Goal: Check status: Check status

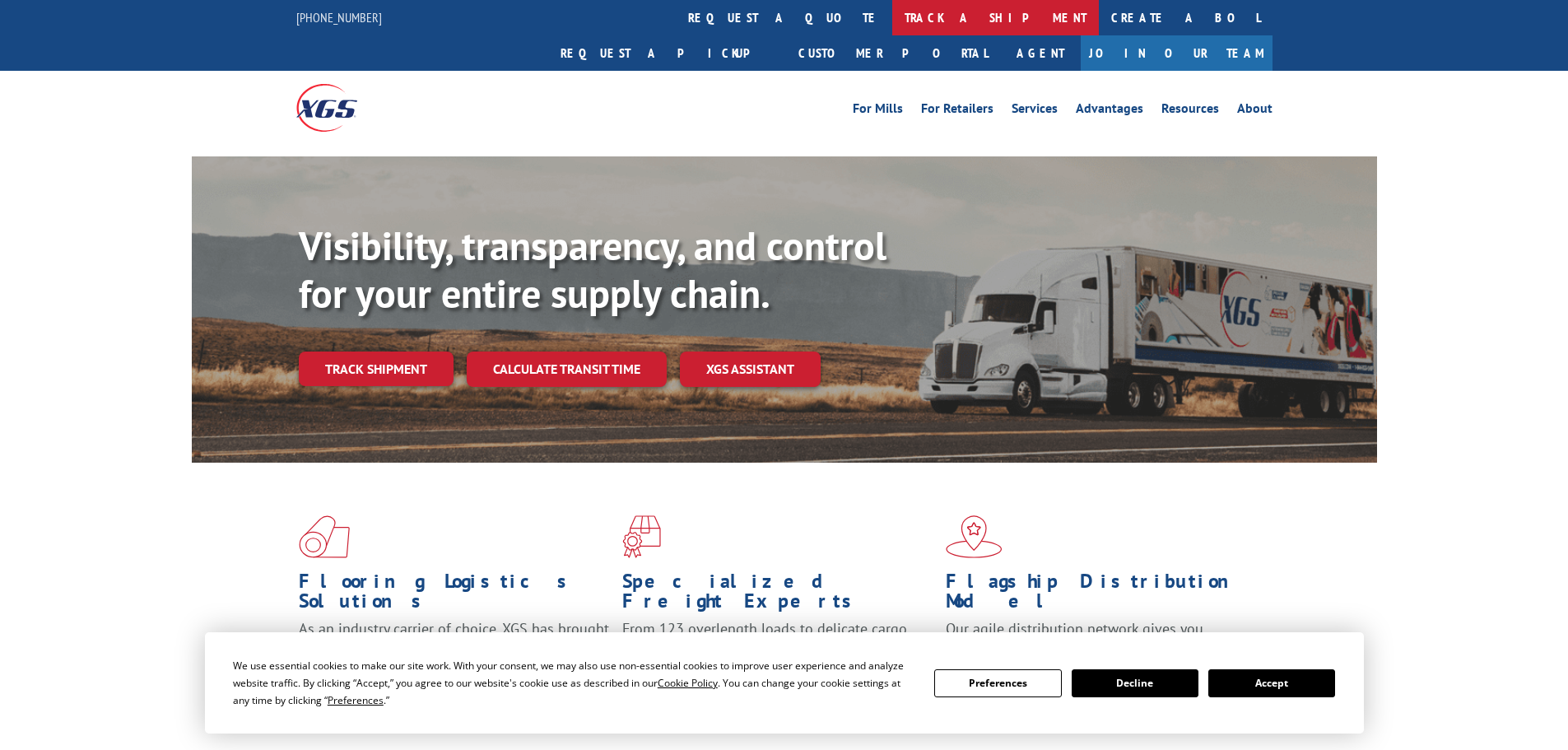
click at [892, 15] on link "track a shipment" at bounding box center [995, 17] width 207 height 36
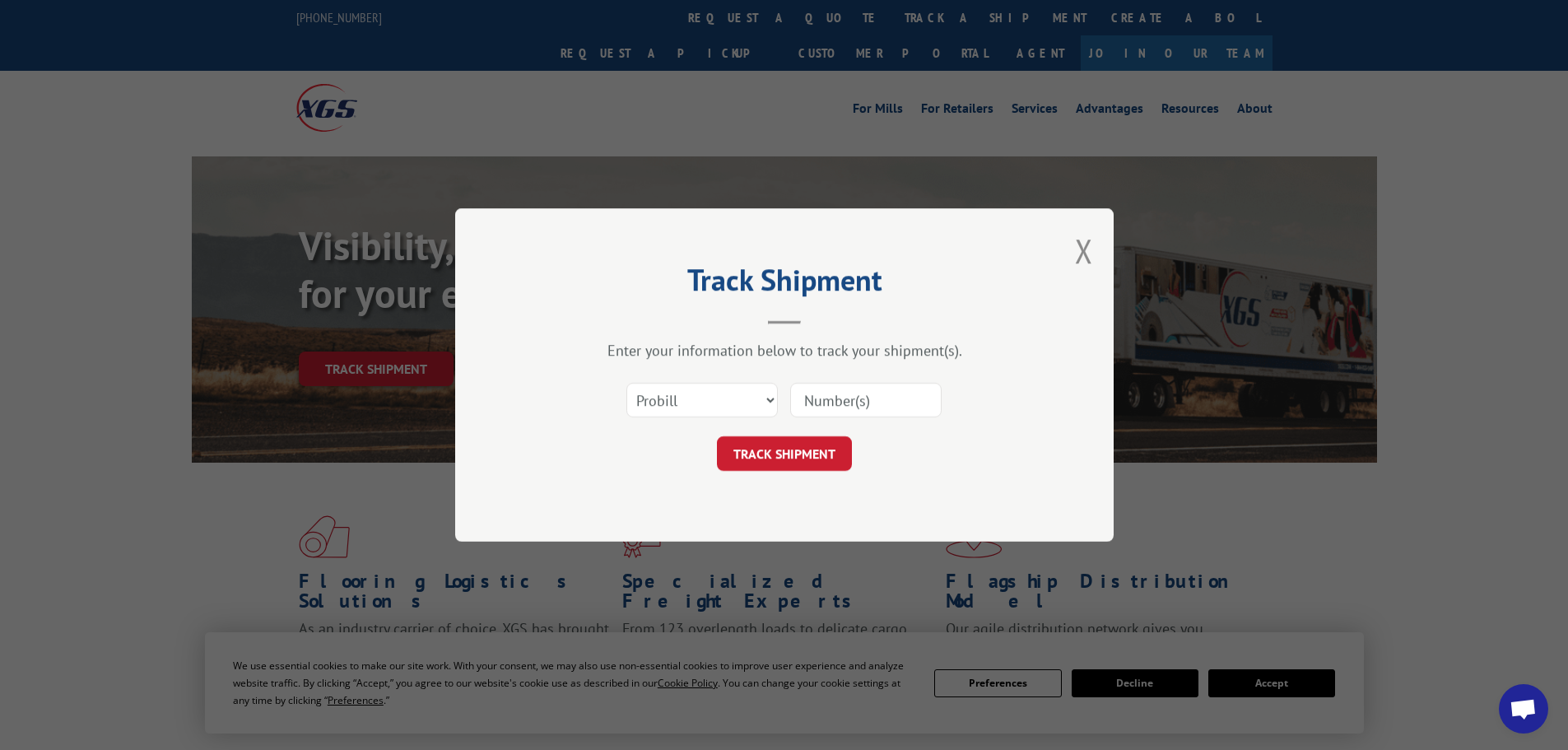
click at [834, 390] on input at bounding box center [866, 401] width 151 height 35
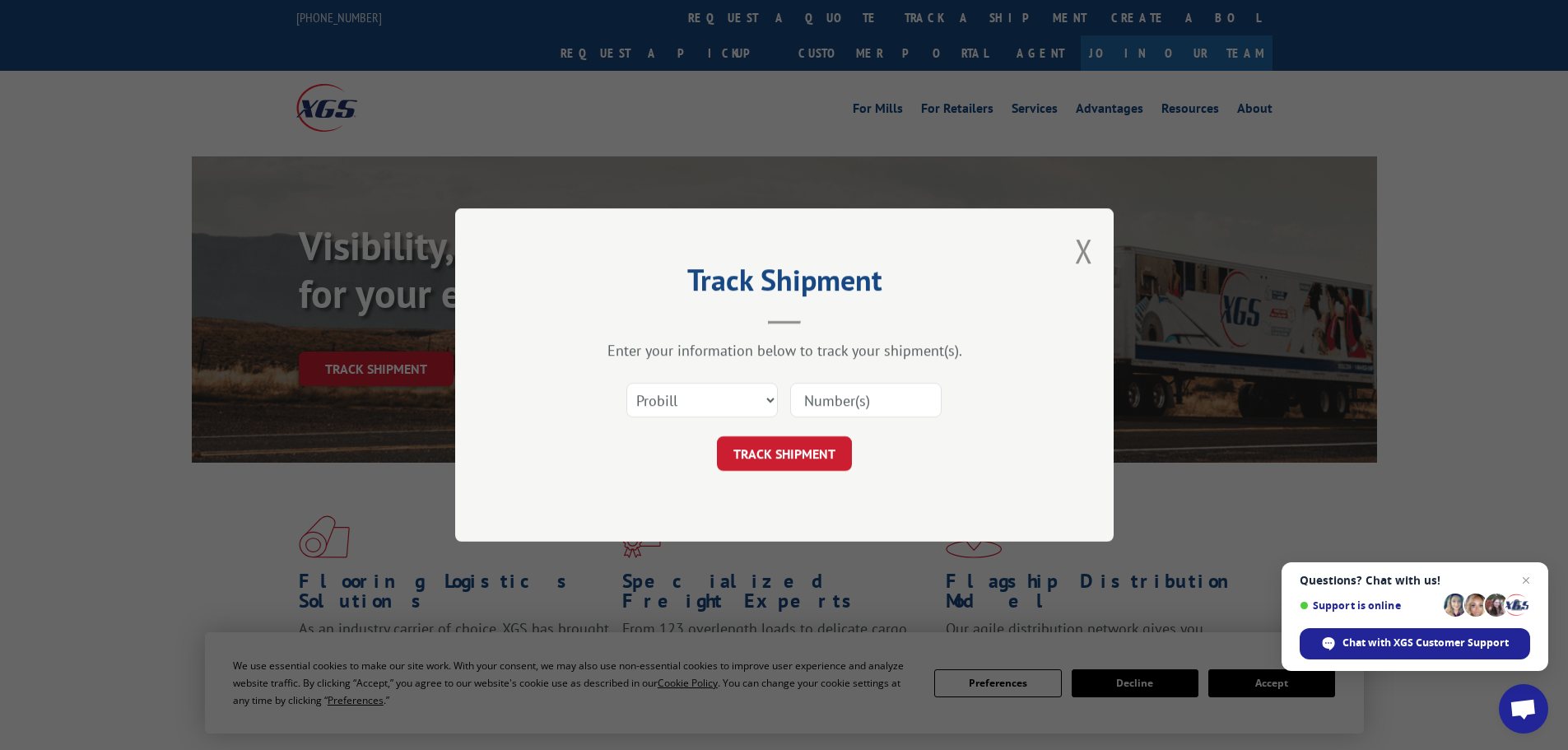
paste input "439644"
type input "439644"
click at [779, 458] on button "TRACK SHIPMENT" at bounding box center [784, 453] width 135 height 35
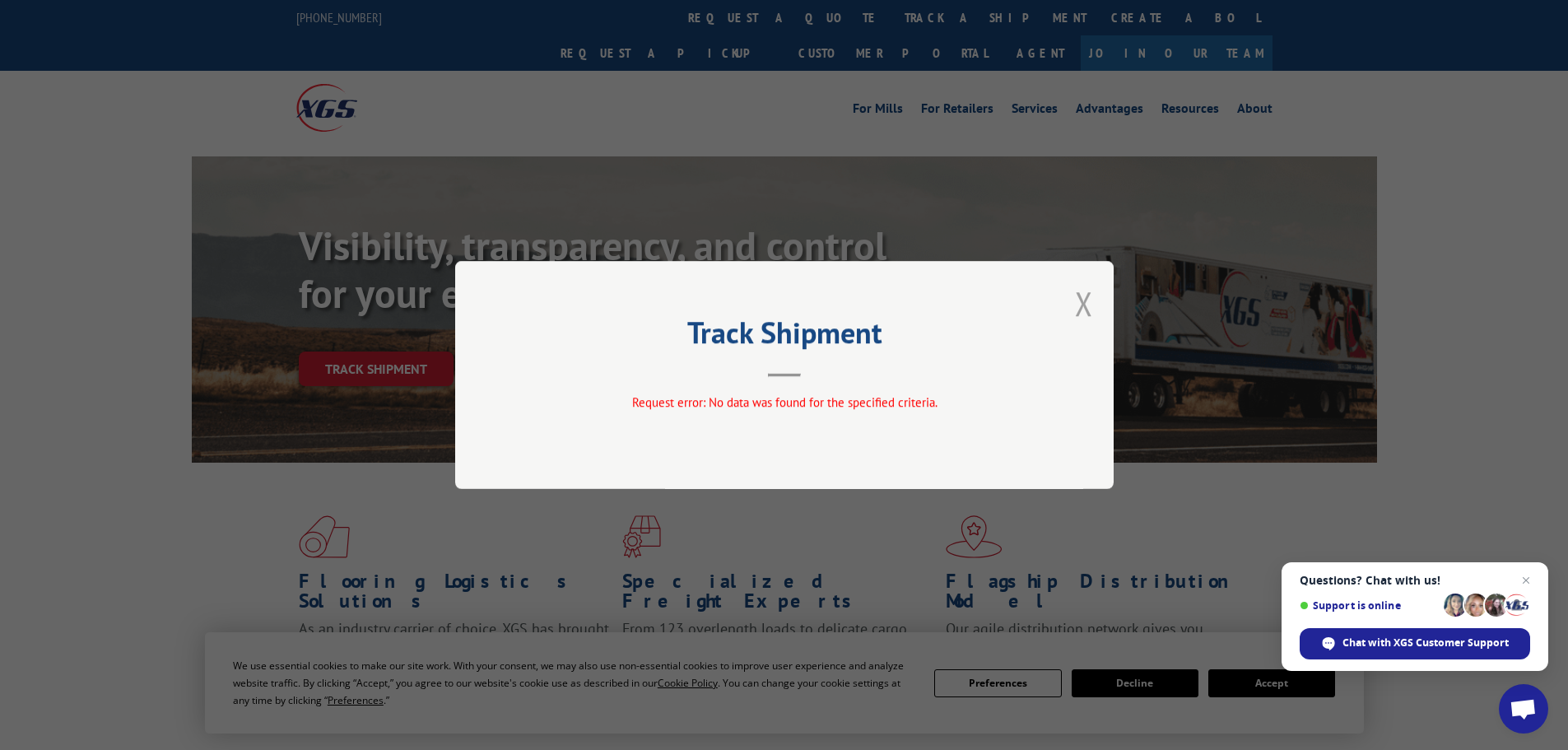
click at [1088, 300] on button "Close modal" at bounding box center [1085, 304] width 18 height 44
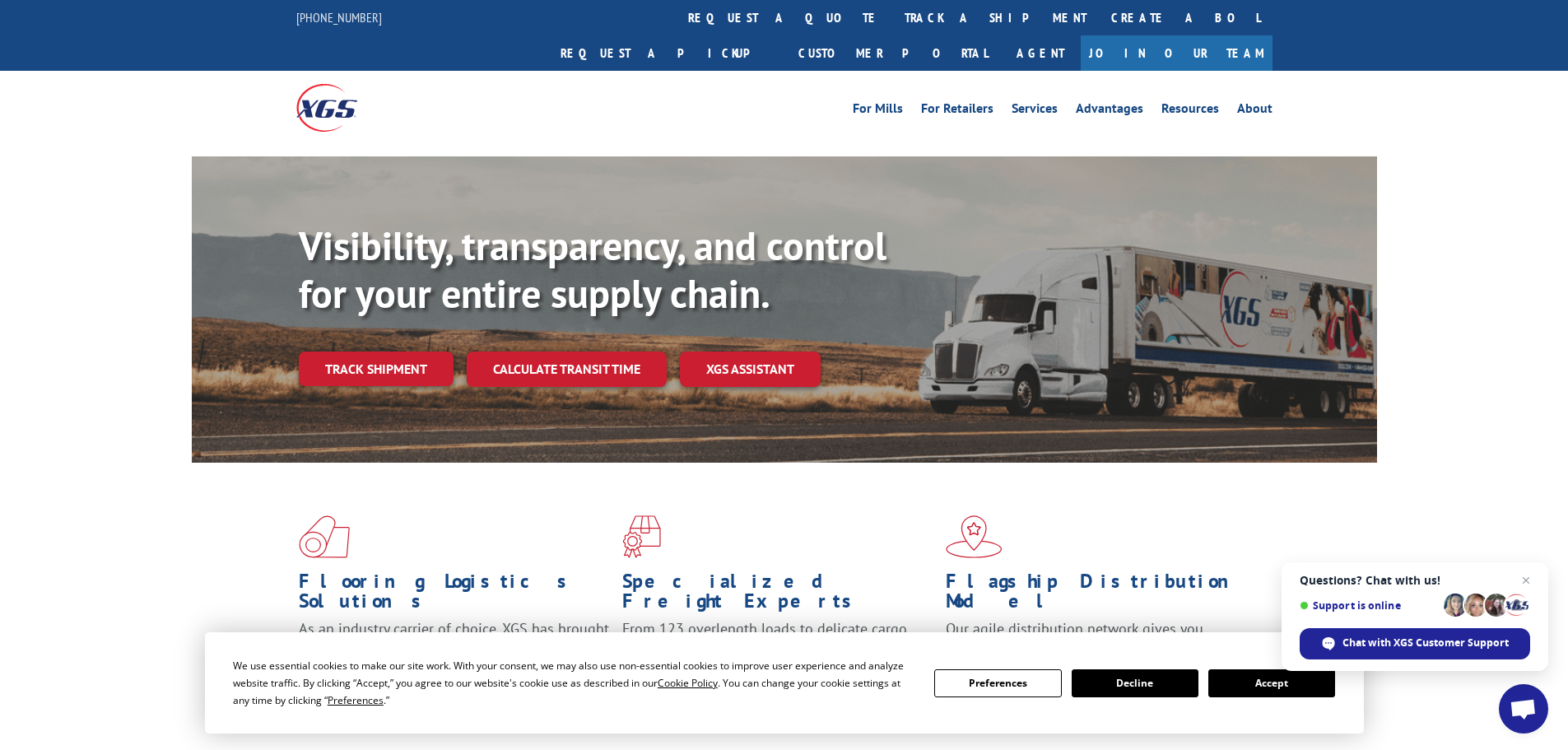
click at [892, 22] on link "track a shipment" at bounding box center [995, 17] width 207 height 36
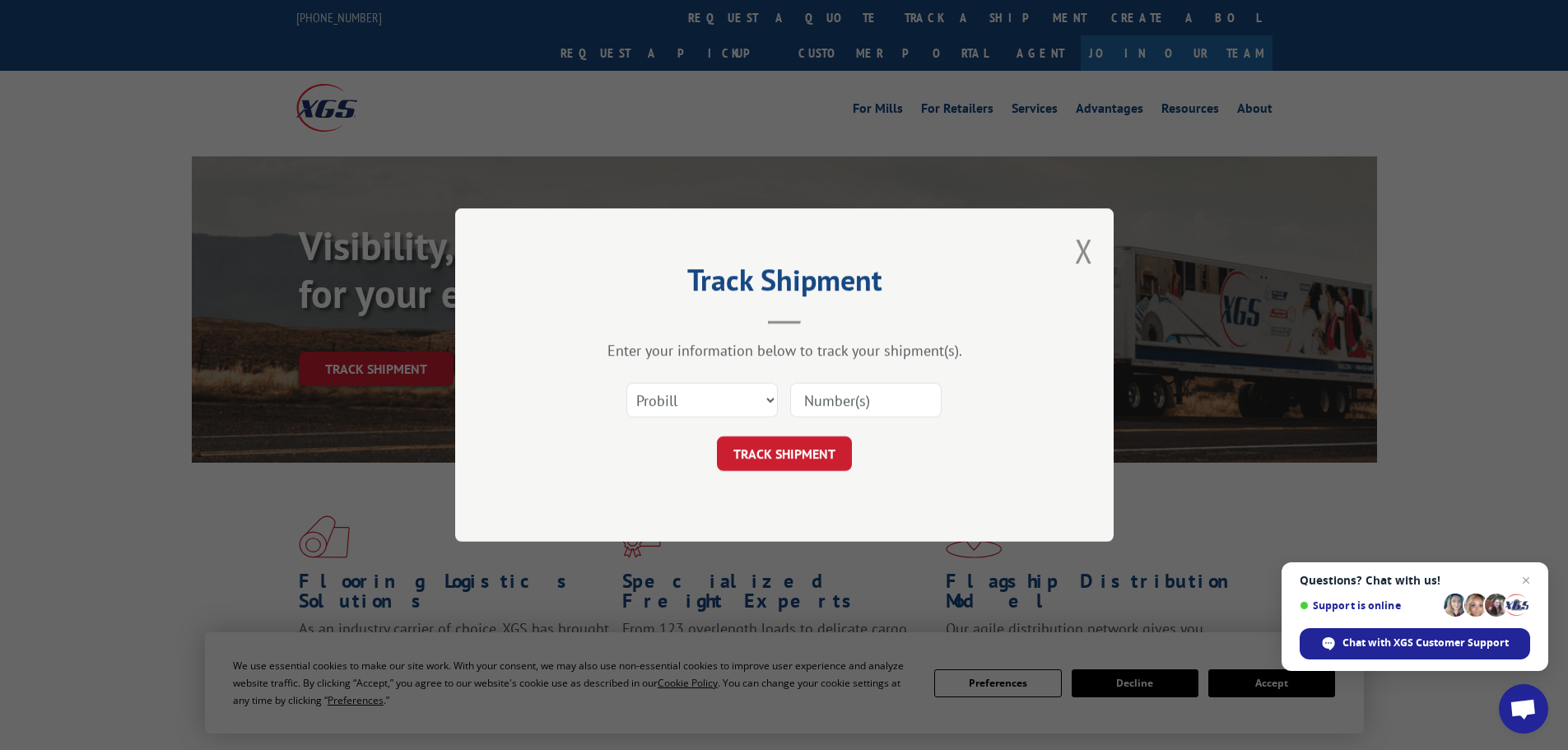
click at [844, 401] on input at bounding box center [866, 401] width 151 height 35
paste input "17629250825"
type input "17629250825"
click at [773, 459] on button "TRACK SHIPMENT" at bounding box center [784, 453] width 135 height 35
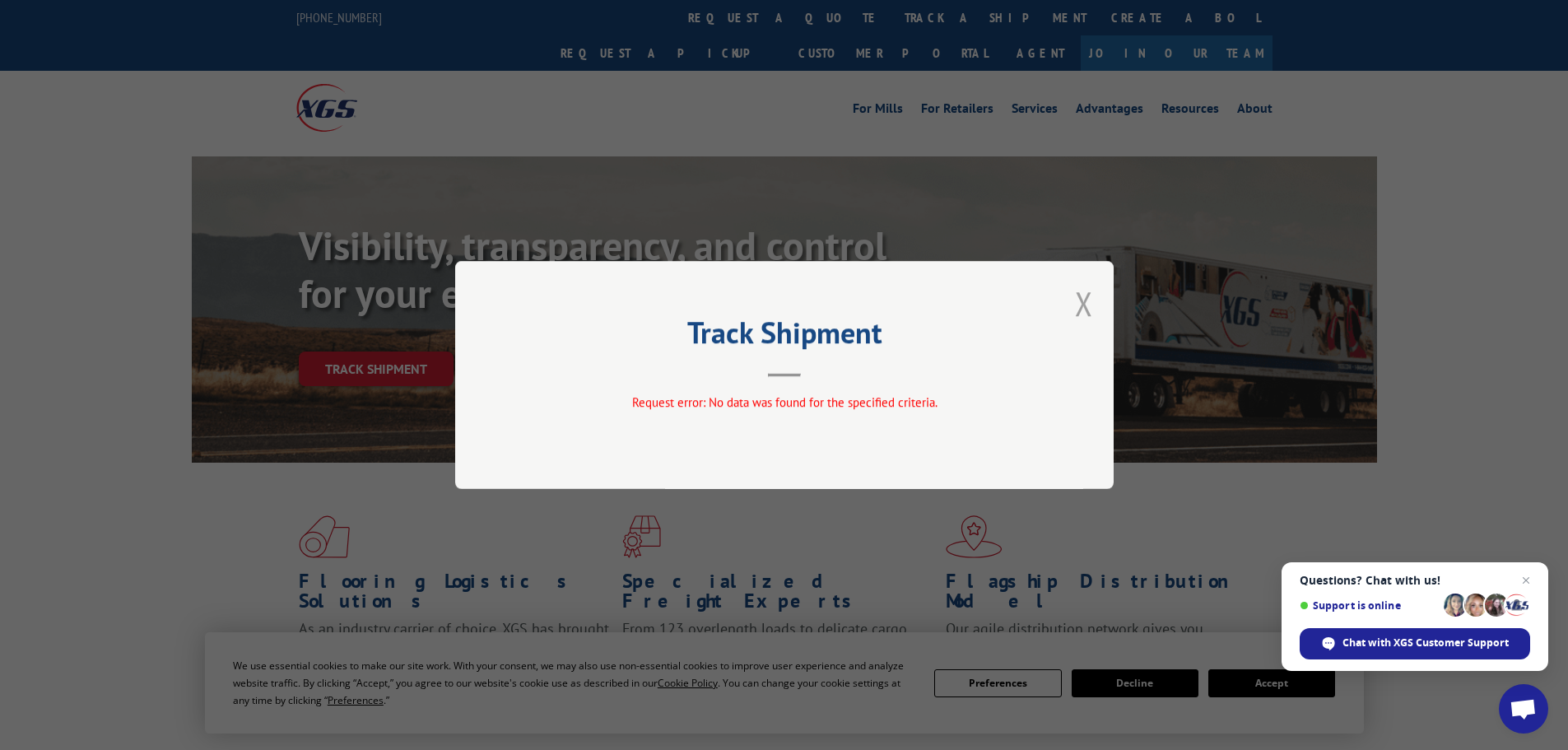
drag, startPoint x: 1083, startPoint y: 298, endPoint x: 1034, endPoint y: 285, distance: 50.7
click at [1081, 299] on button "Close modal" at bounding box center [1085, 304] width 18 height 44
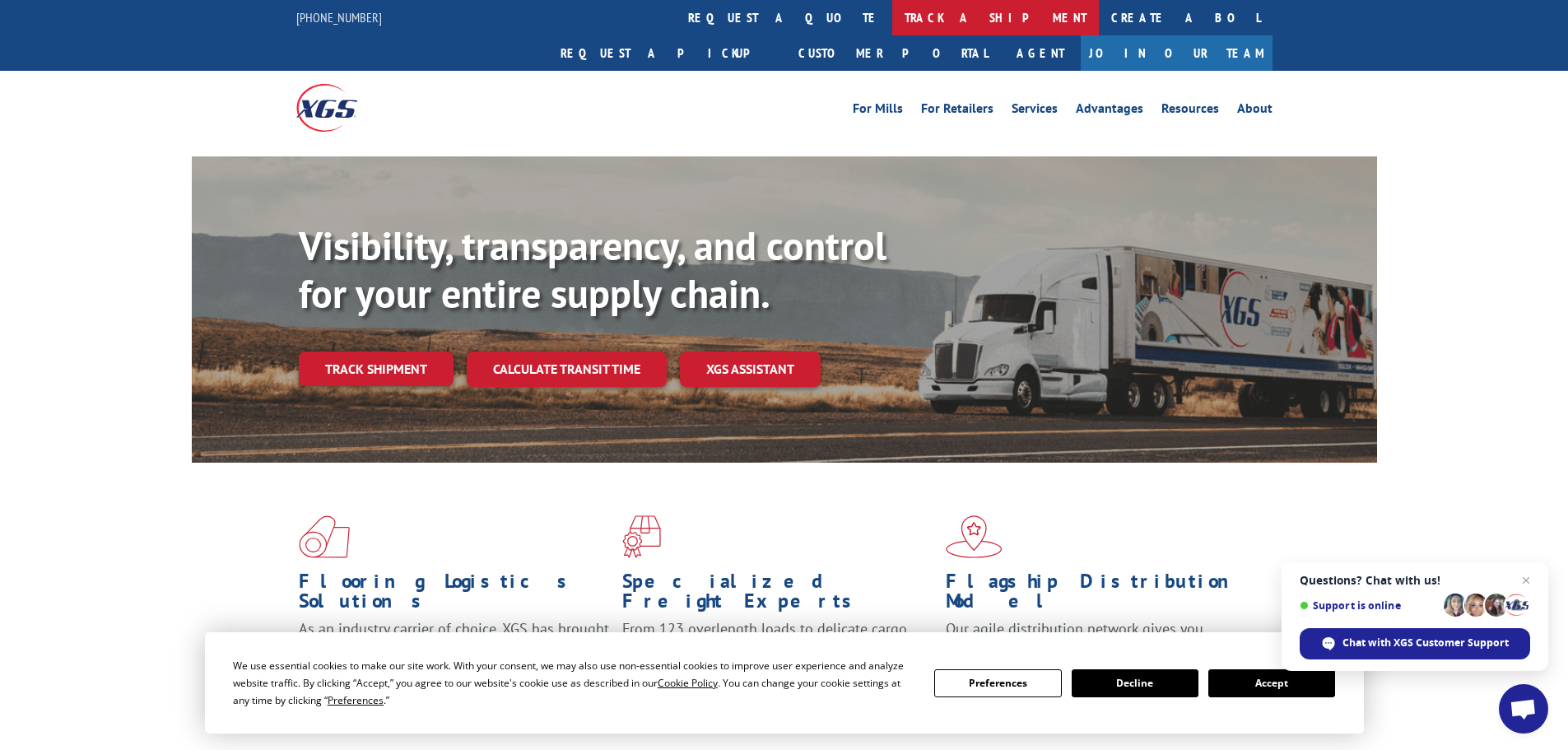
click at [892, 21] on link "track a shipment" at bounding box center [995, 17] width 207 height 36
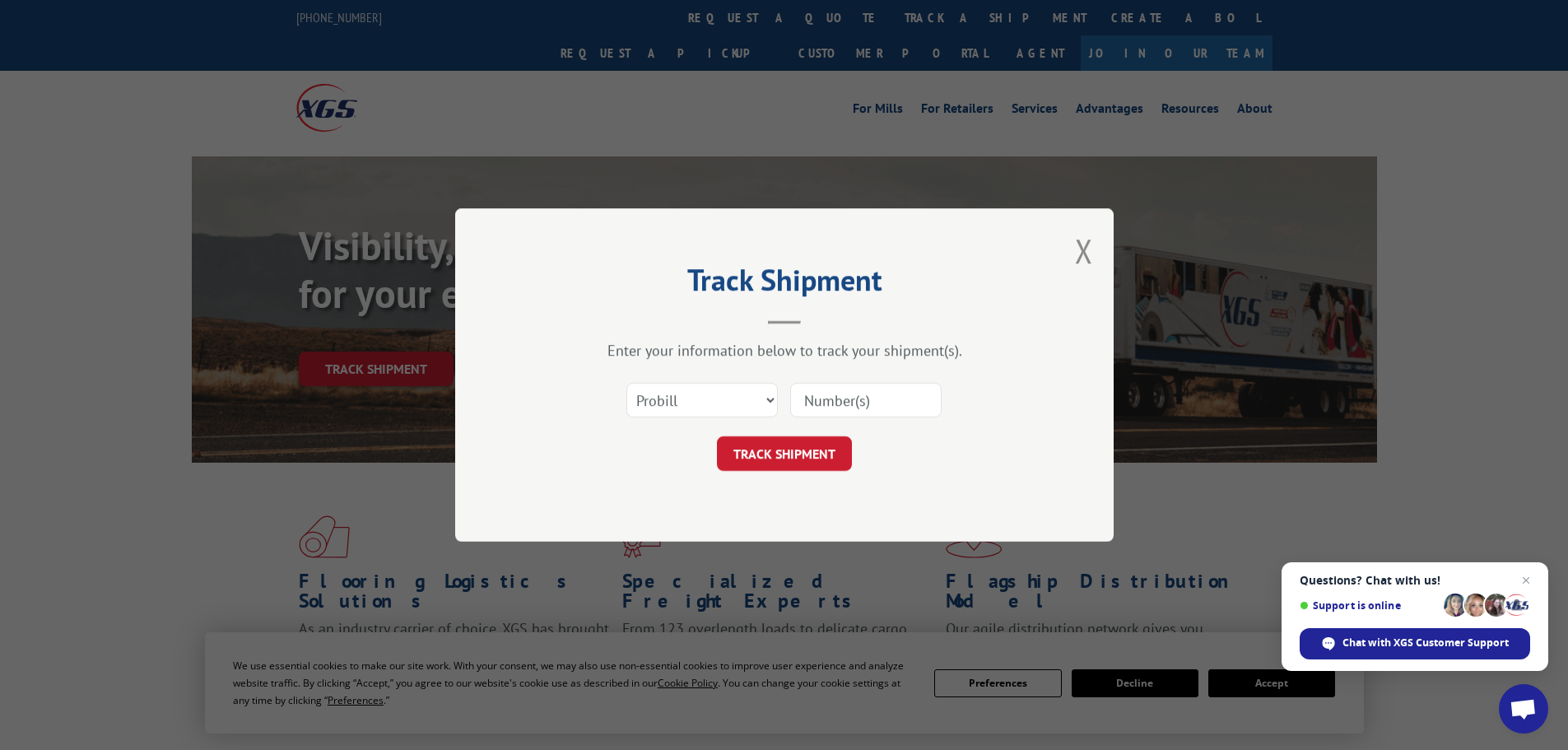
click at [854, 398] on input at bounding box center [866, 401] width 151 height 35
paste input "1762925"
type input "1762925"
click button "TRACK SHIPMENT" at bounding box center [784, 453] width 135 height 35
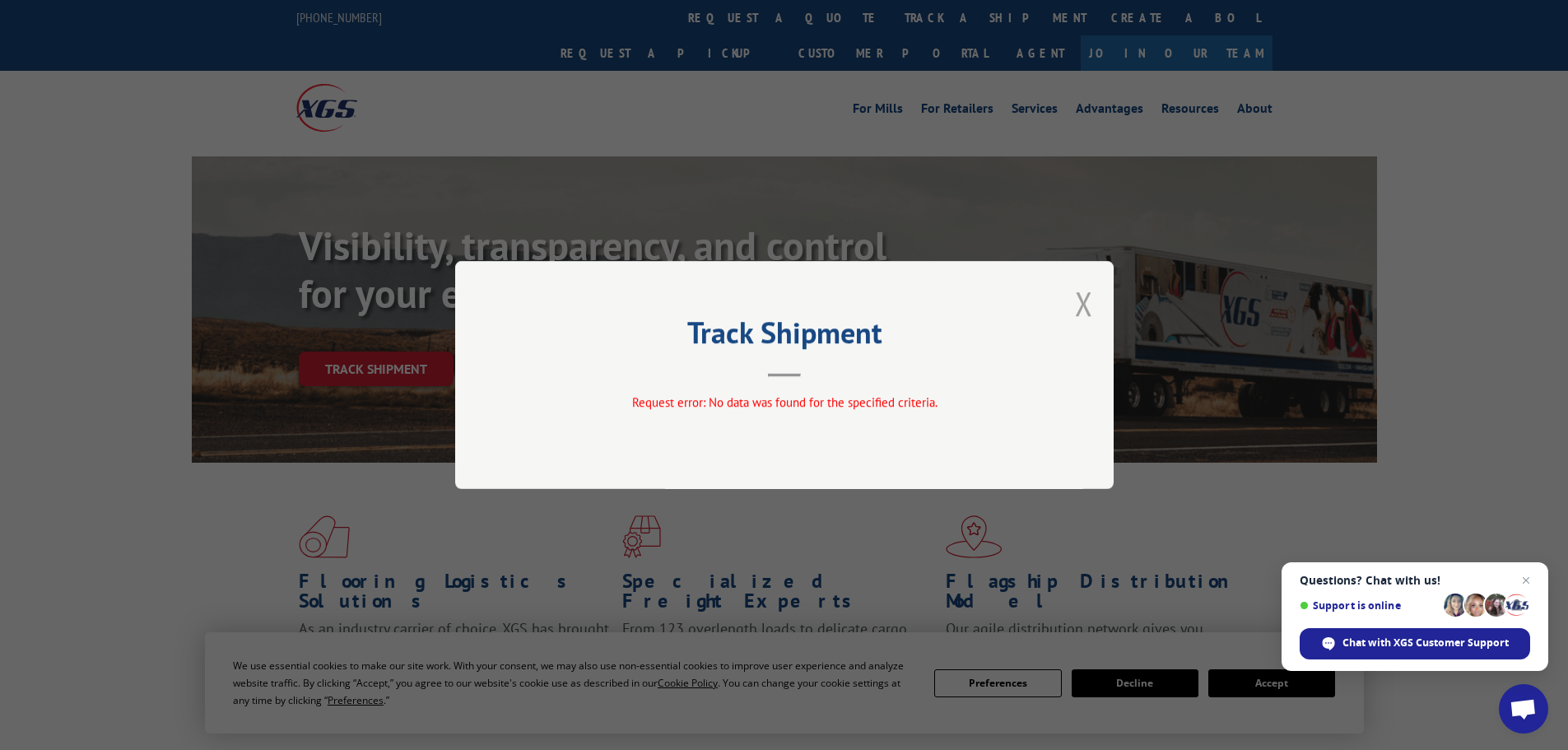
click at [1081, 300] on button "Close modal" at bounding box center [1085, 304] width 18 height 44
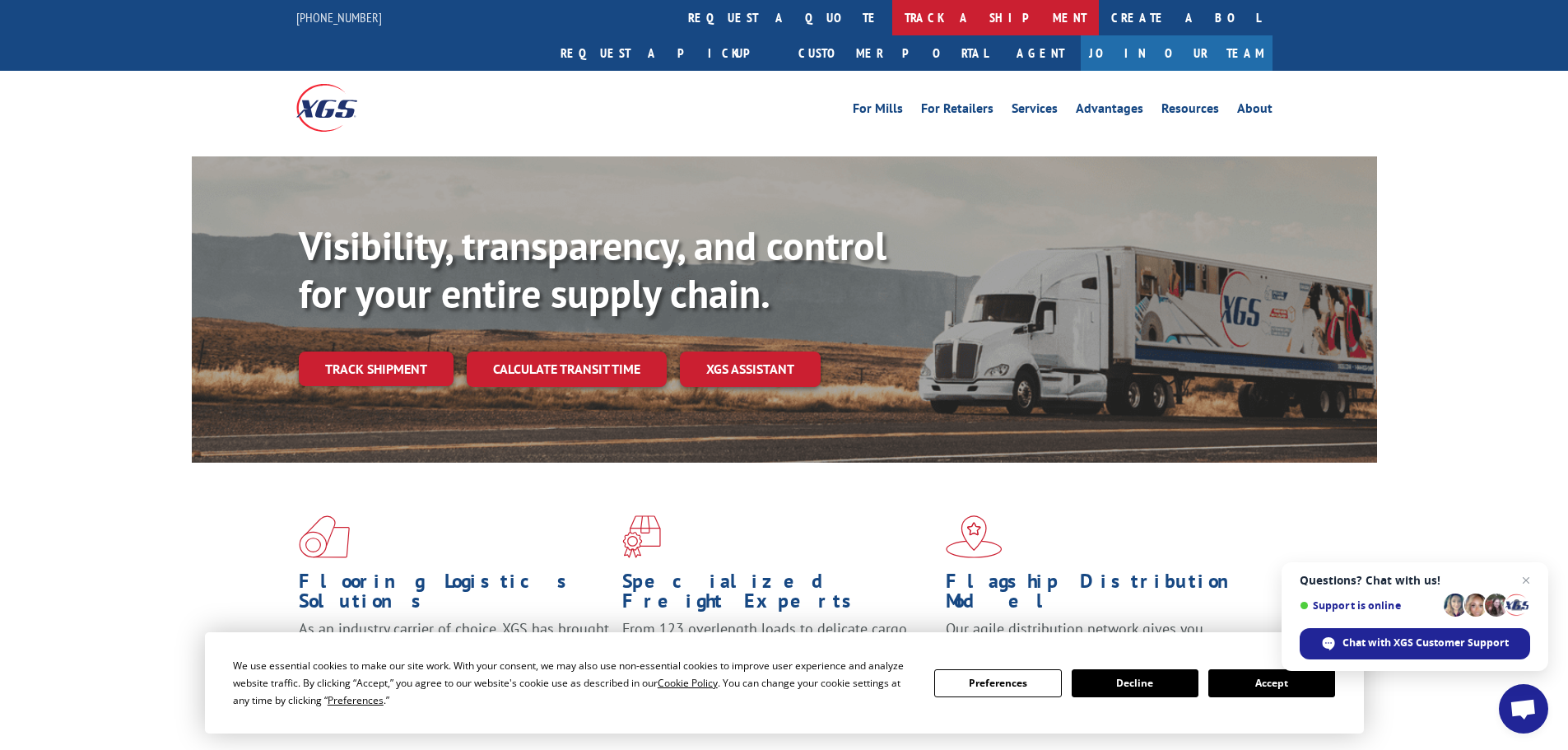
click at [892, 20] on link "track a shipment" at bounding box center [995, 17] width 207 height 36
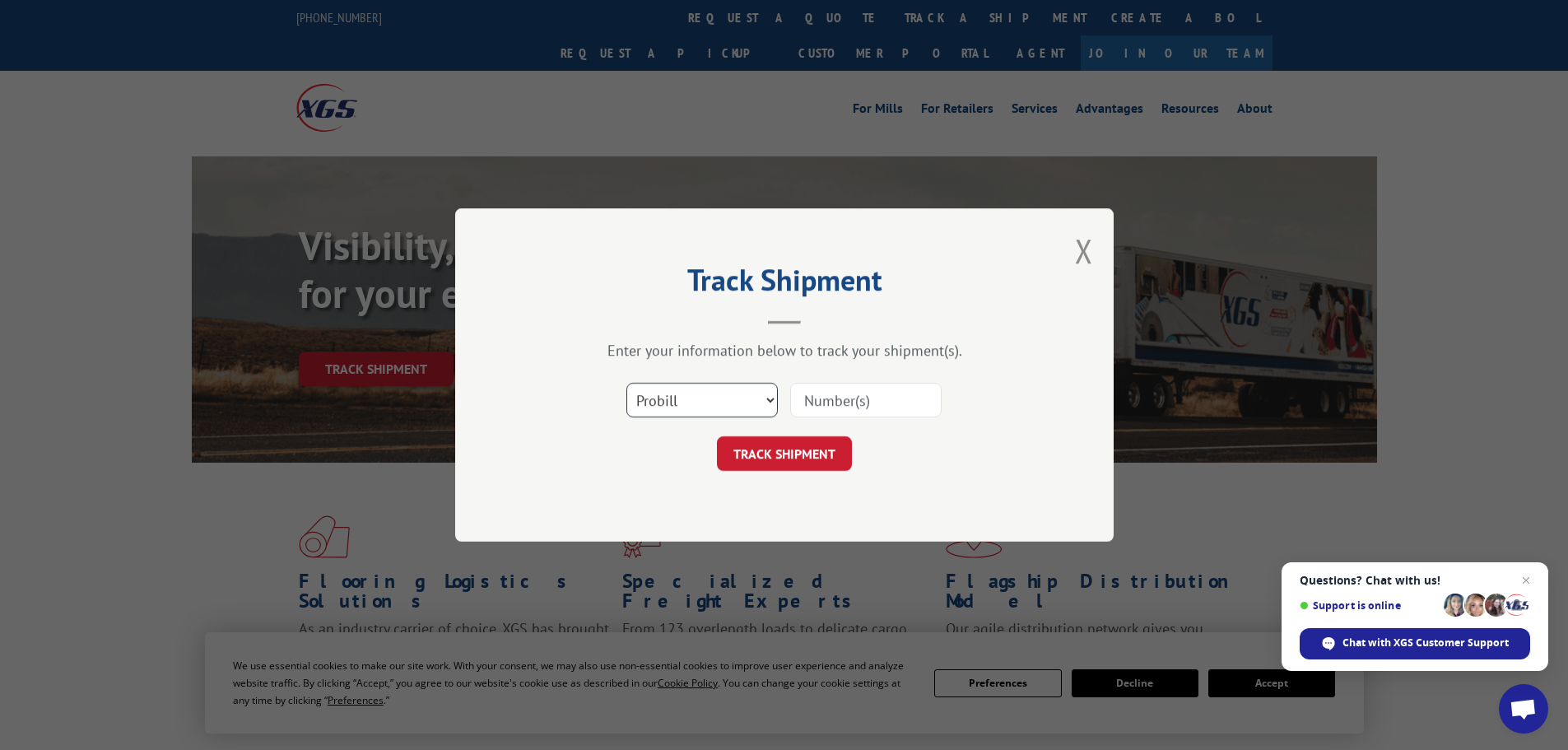
click at [725, 402] on select "Select category... Probill BOL PO" at bounding box center [702, 401] width 151 height 35
select select "bol"
click at [627, 383] on select "Select category... Probill BOL PO" at bounding box center [702, 401] width 151 height 35
click at [836, 400] on input at bounding box center [866, 401] width 151 height 35
paste input "1762925"
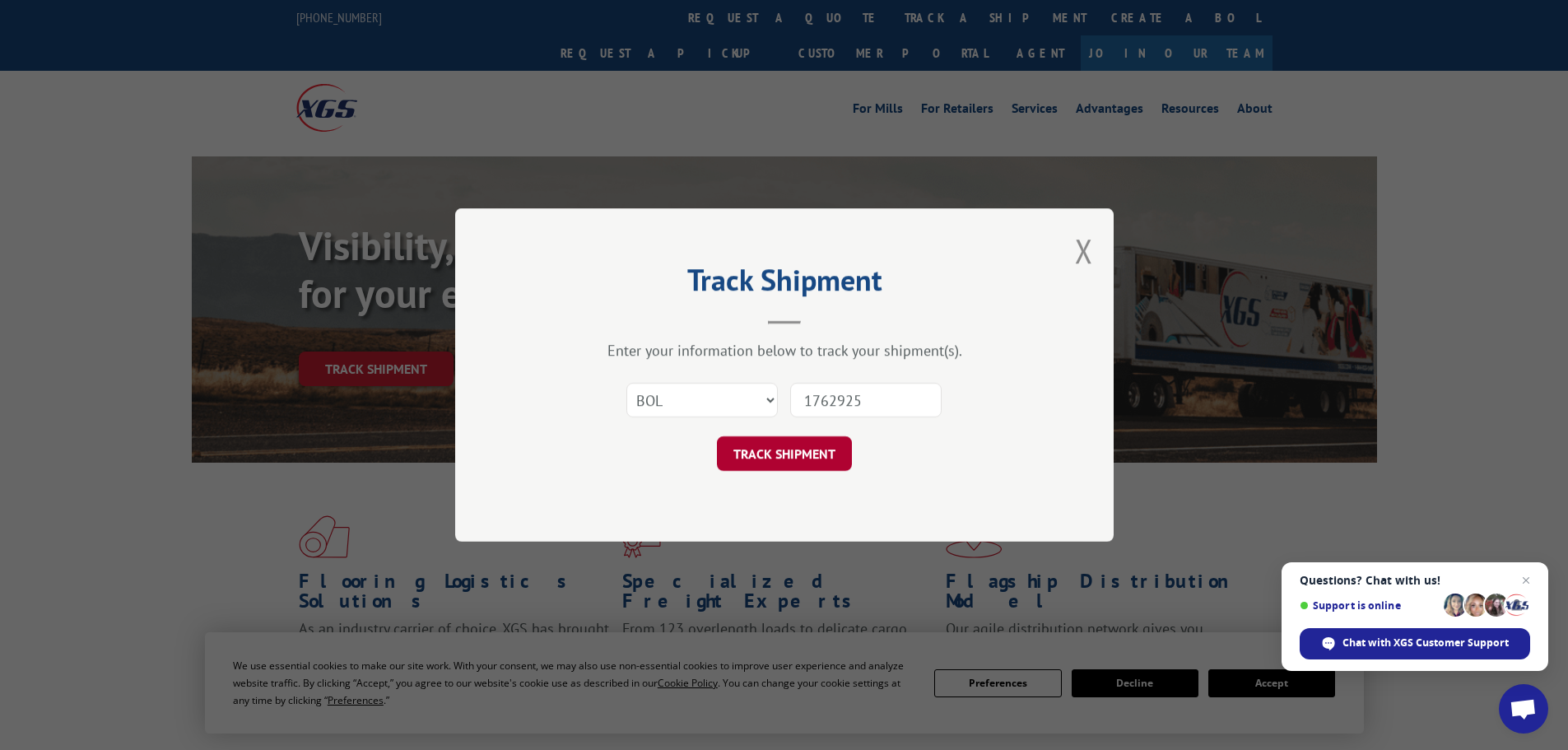
type input "1762925"
click at [805, 460] on button "TRACK SHIPMENT" at bounding box center [784, 453] width 135 height 35
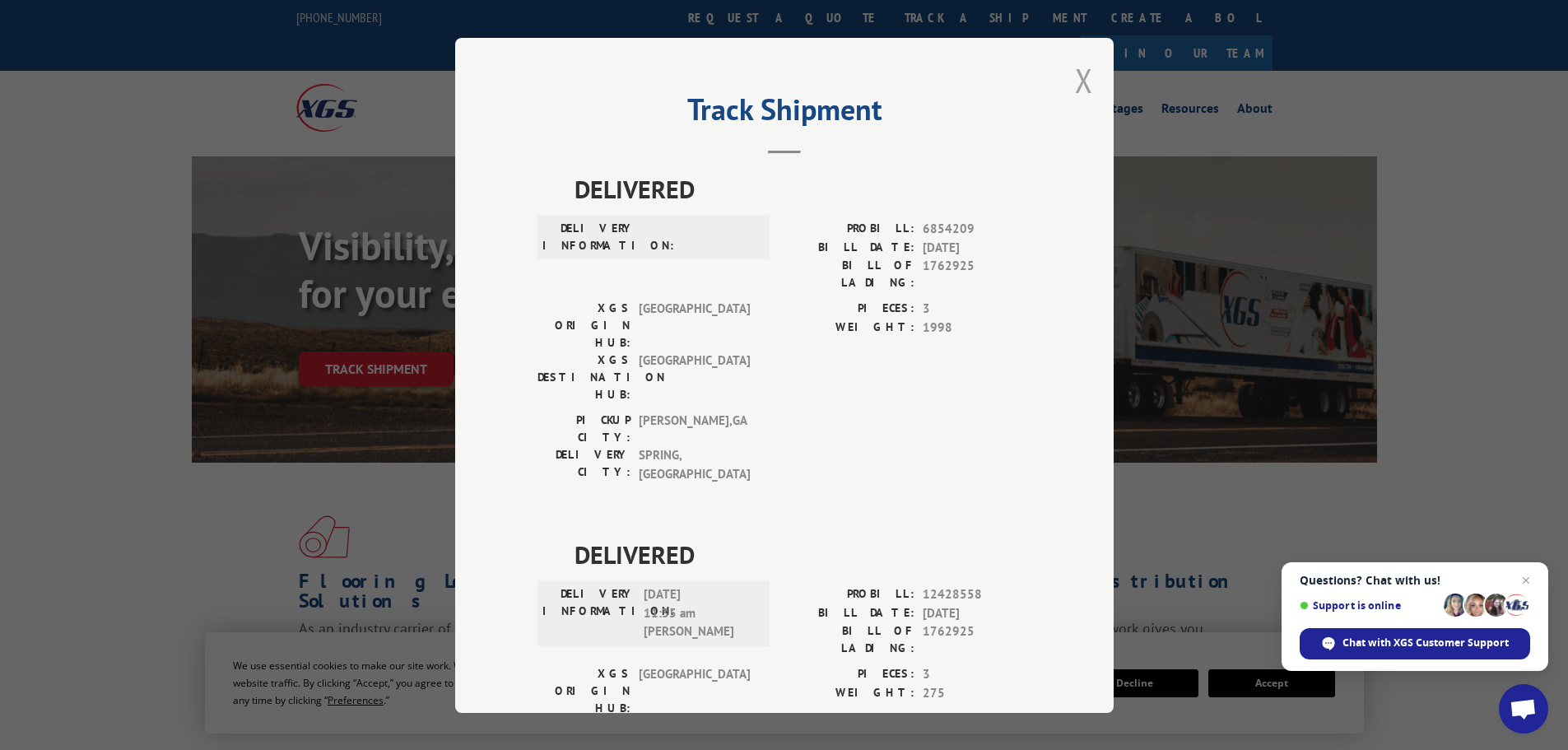
click at [1079, 75] on button "Close modal" at bounding box center [1085, 80] width 18 height 44
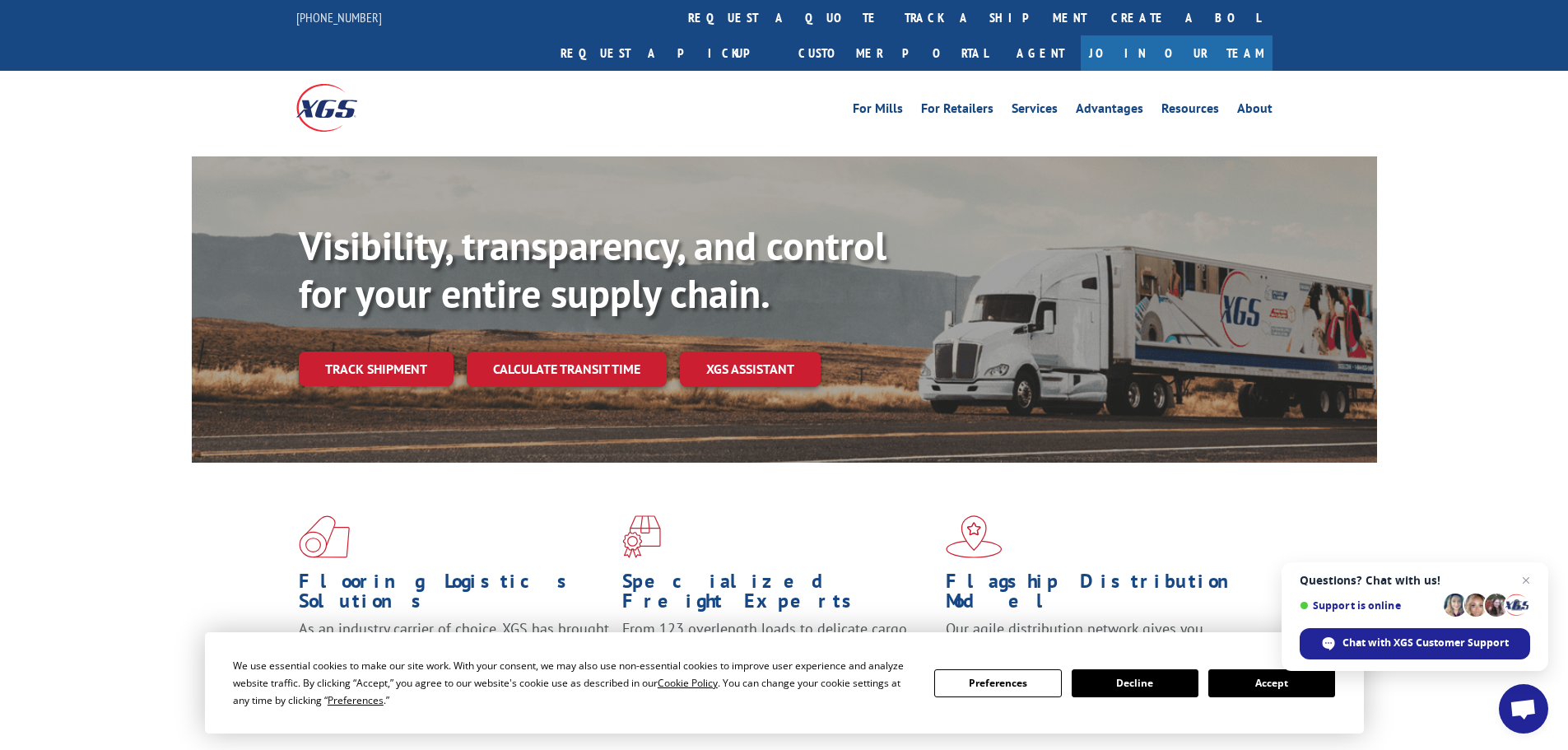
click at [892, 19] on link "track a shipment" at bounding box center [995, 17] width 207 height 36
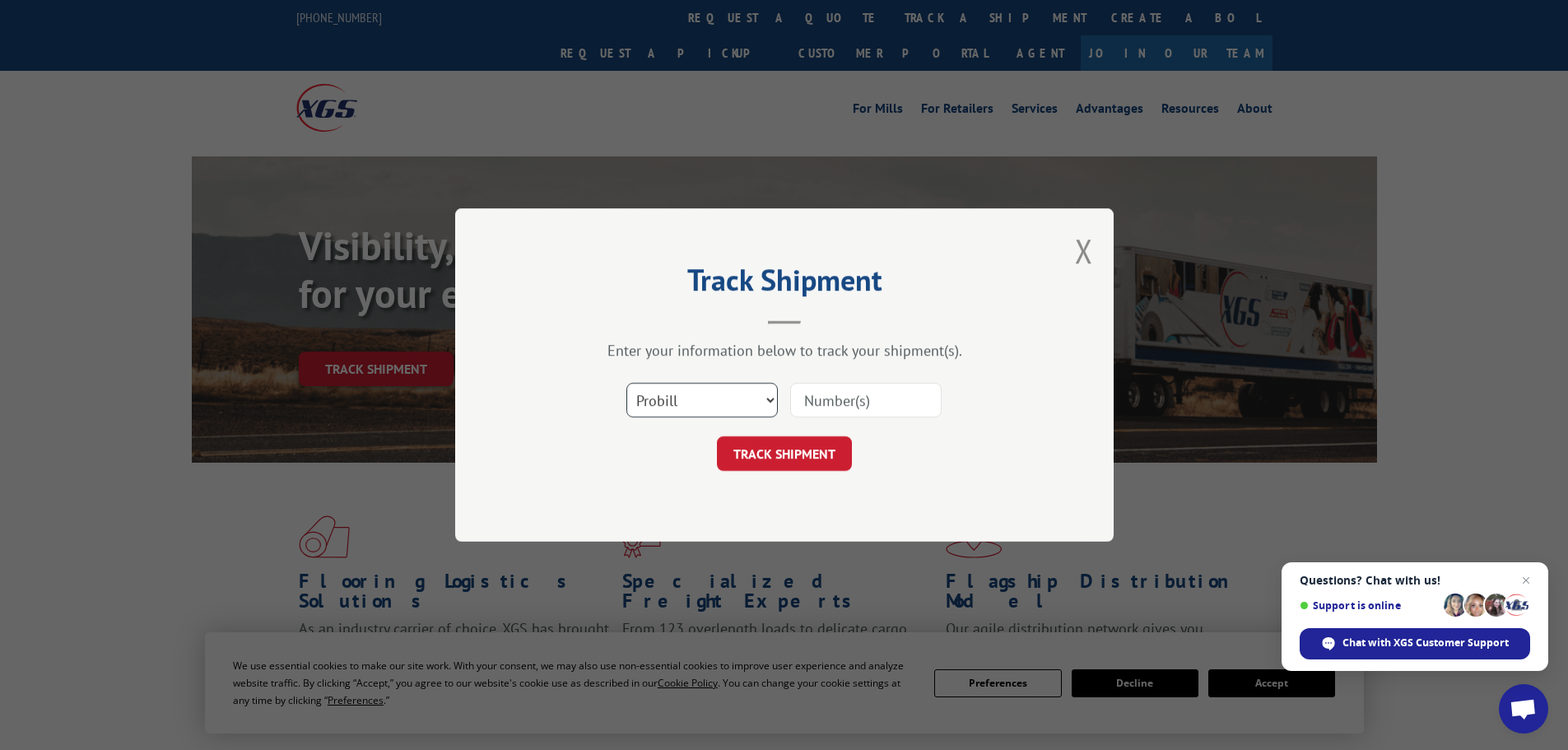
click at [747, 392] on select "Select category... Probill BOL PO" at bounding box center [702, 401] width 151 height 35
select select "bol"
click at [627, 383] on select "Select category... Probill BOL PO" at bounding box center [702, 401] width 151 height 35
click at [862, 405] on input at bounding box center [866, 401] width 151 height 35
type input "439644"
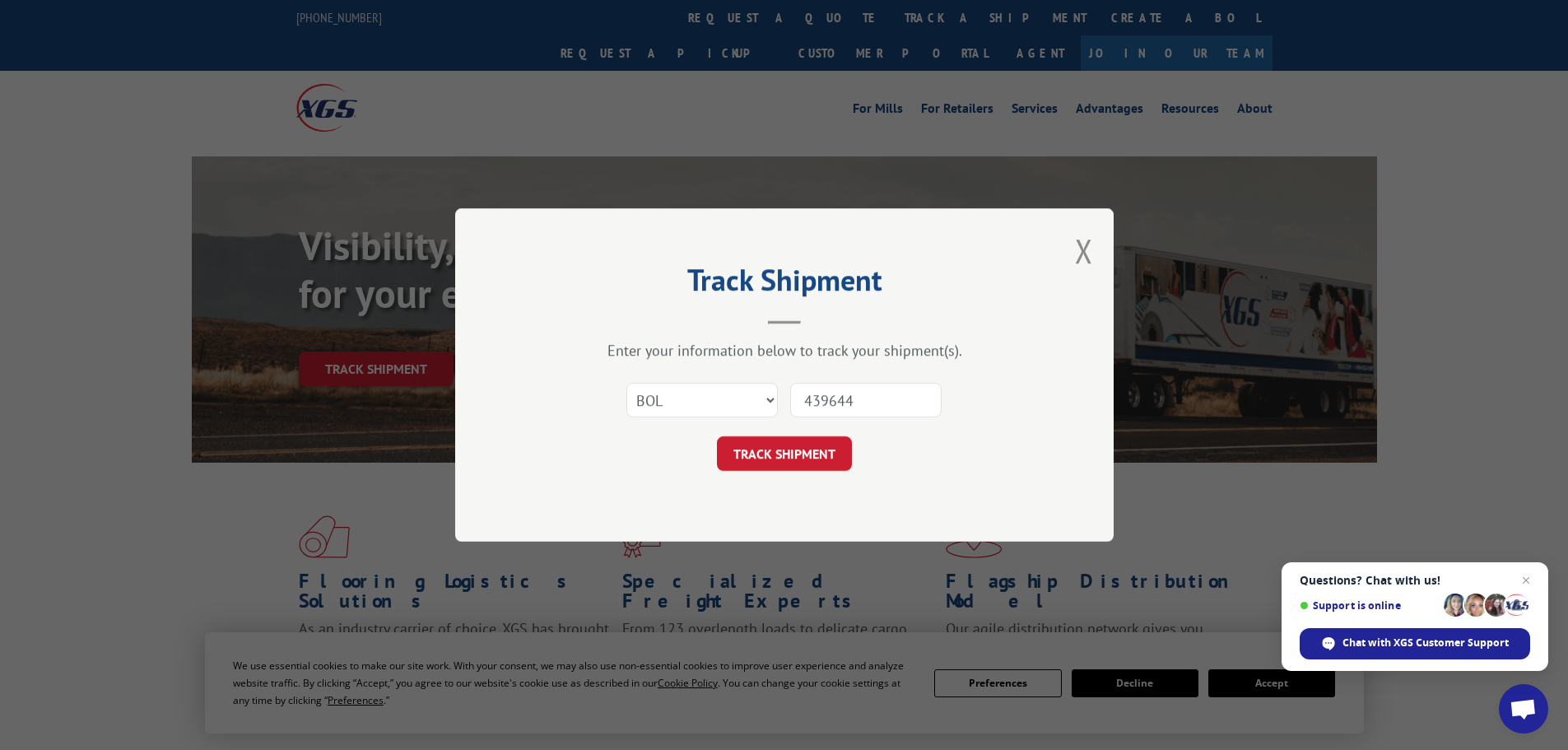
click button "TRACK SHIPMENT" at bounding box center [784, 453] width 135 height 35
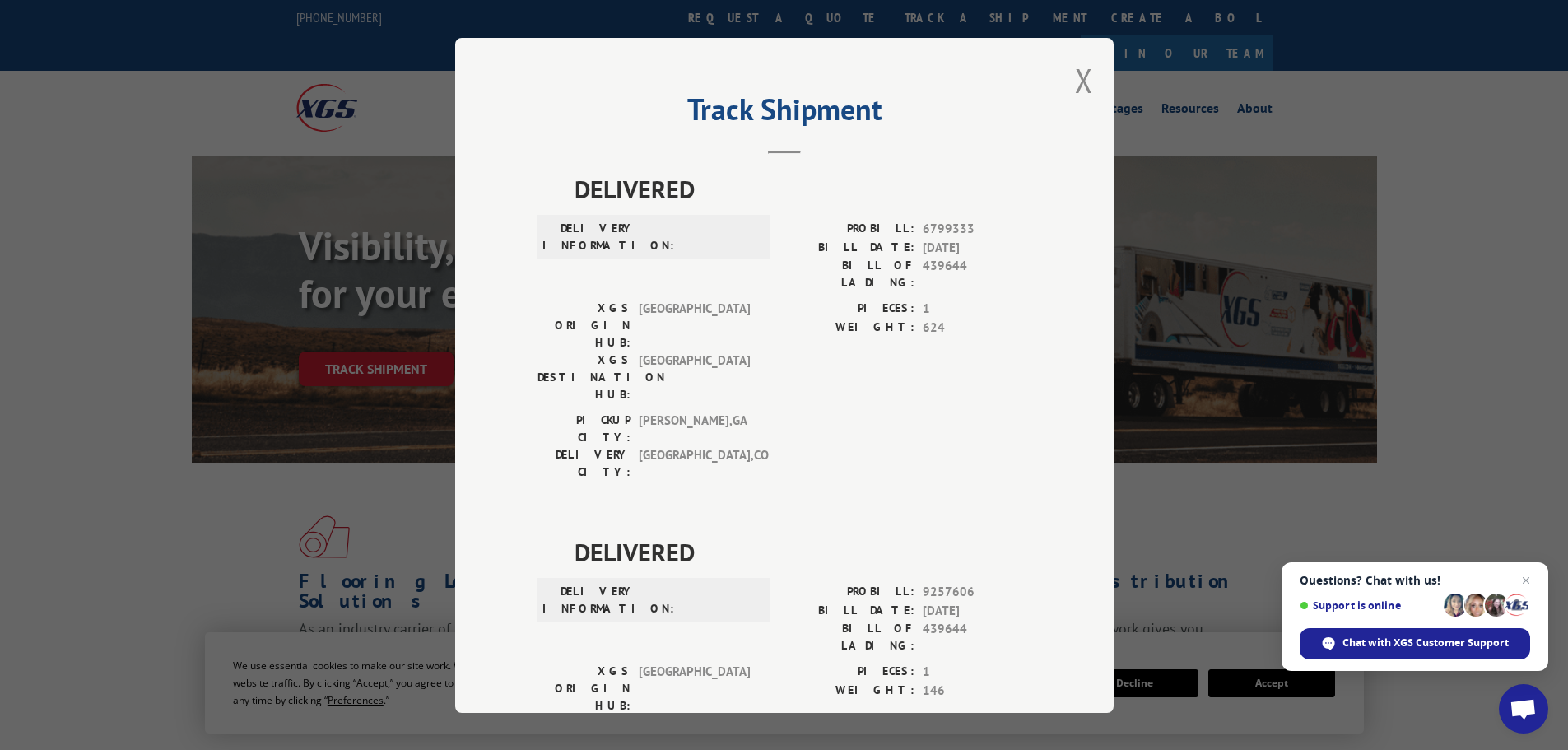
drag, startPoint x: 1082, startPoint y: 74, endPoint x: 1044, endPoint y: 81, distance: 38.6
click at [1039, 83] on div "Track Shipment DELIVERED DELIVERY INFORMATION: PROBILL: 6799333 BILL DATE: 06/2…" at bounding box center [784, 376] width 659 height 675
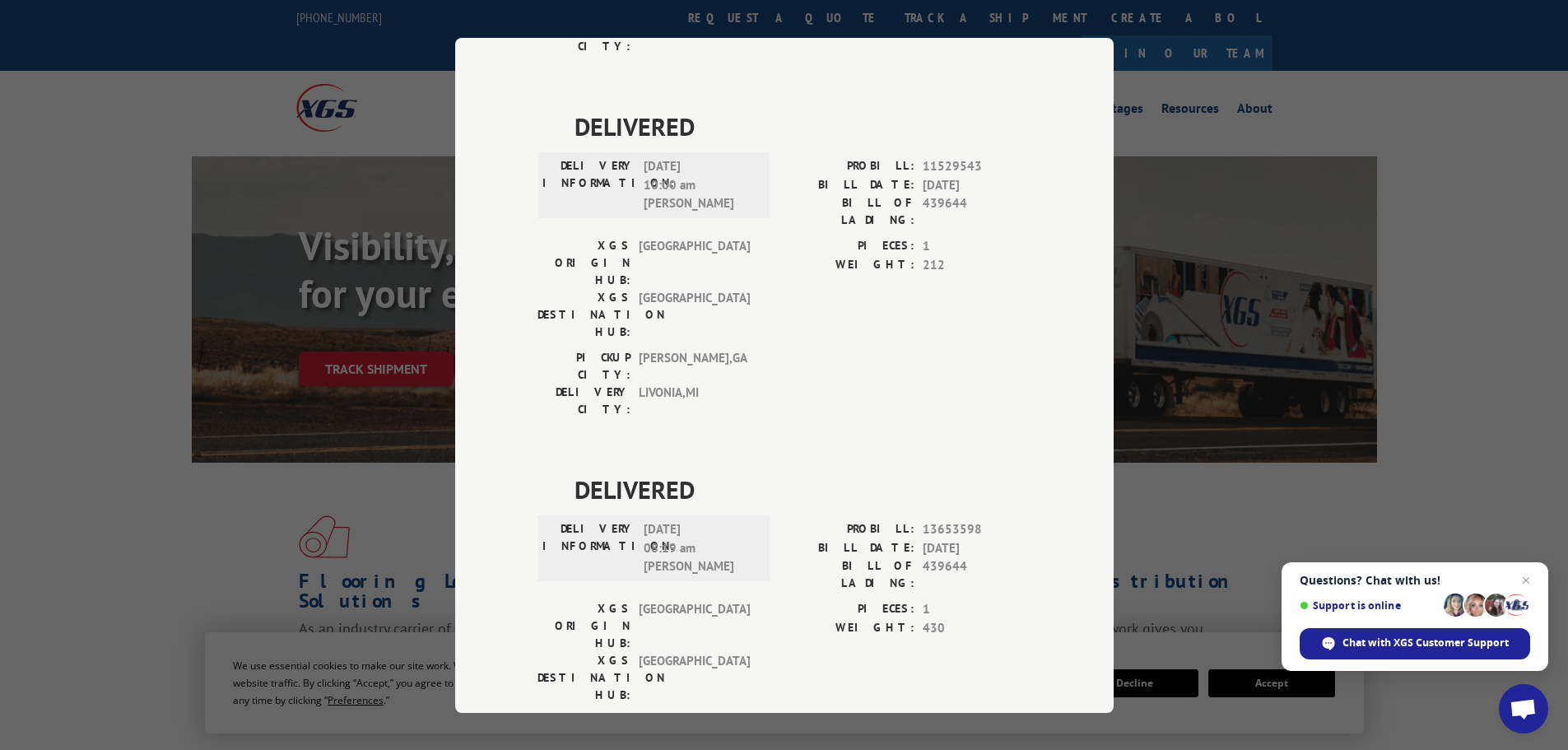
scroll to position [1420, 0]
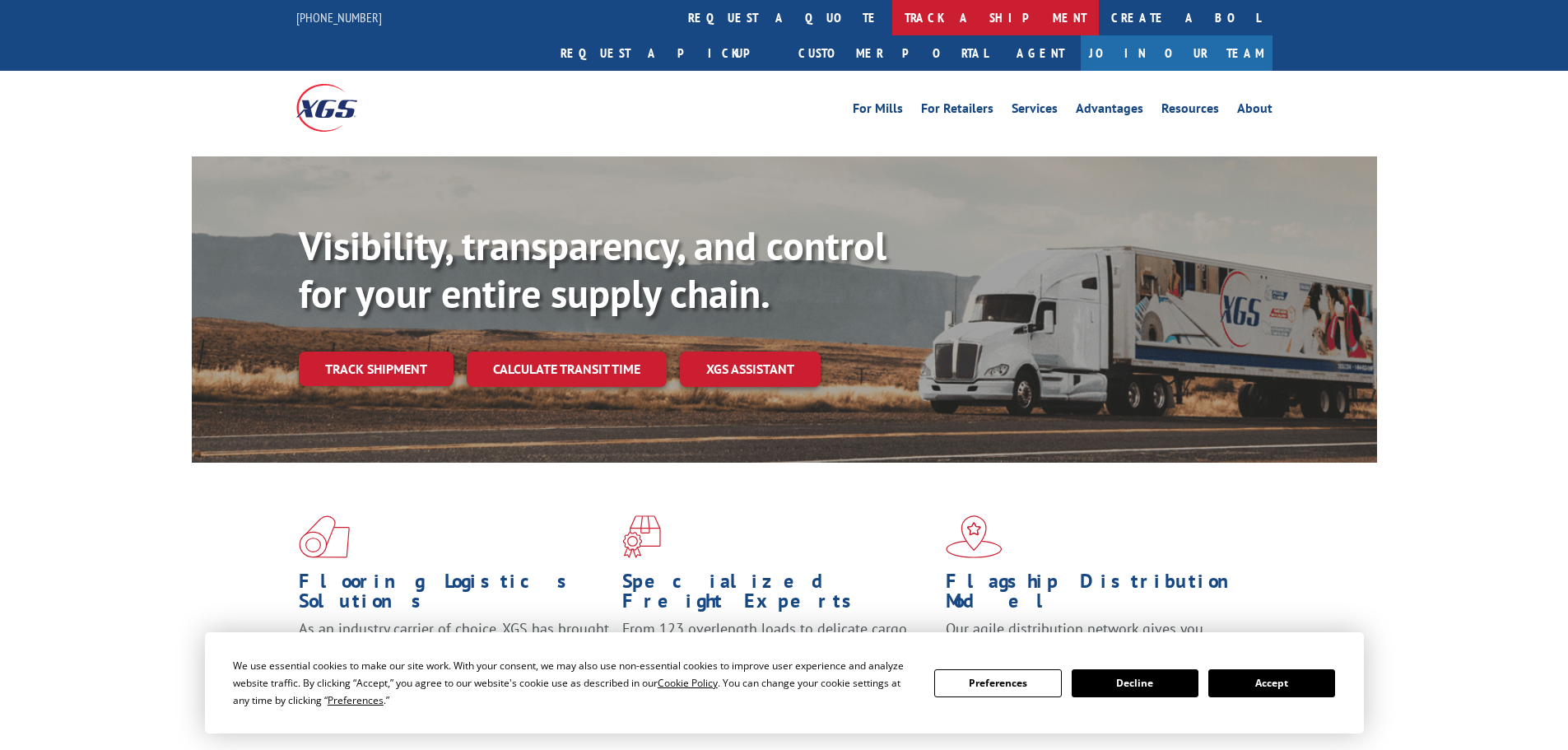
click at [892, 15] on link "track a shipment" at bounding box center [995, 17] width 207 height 36
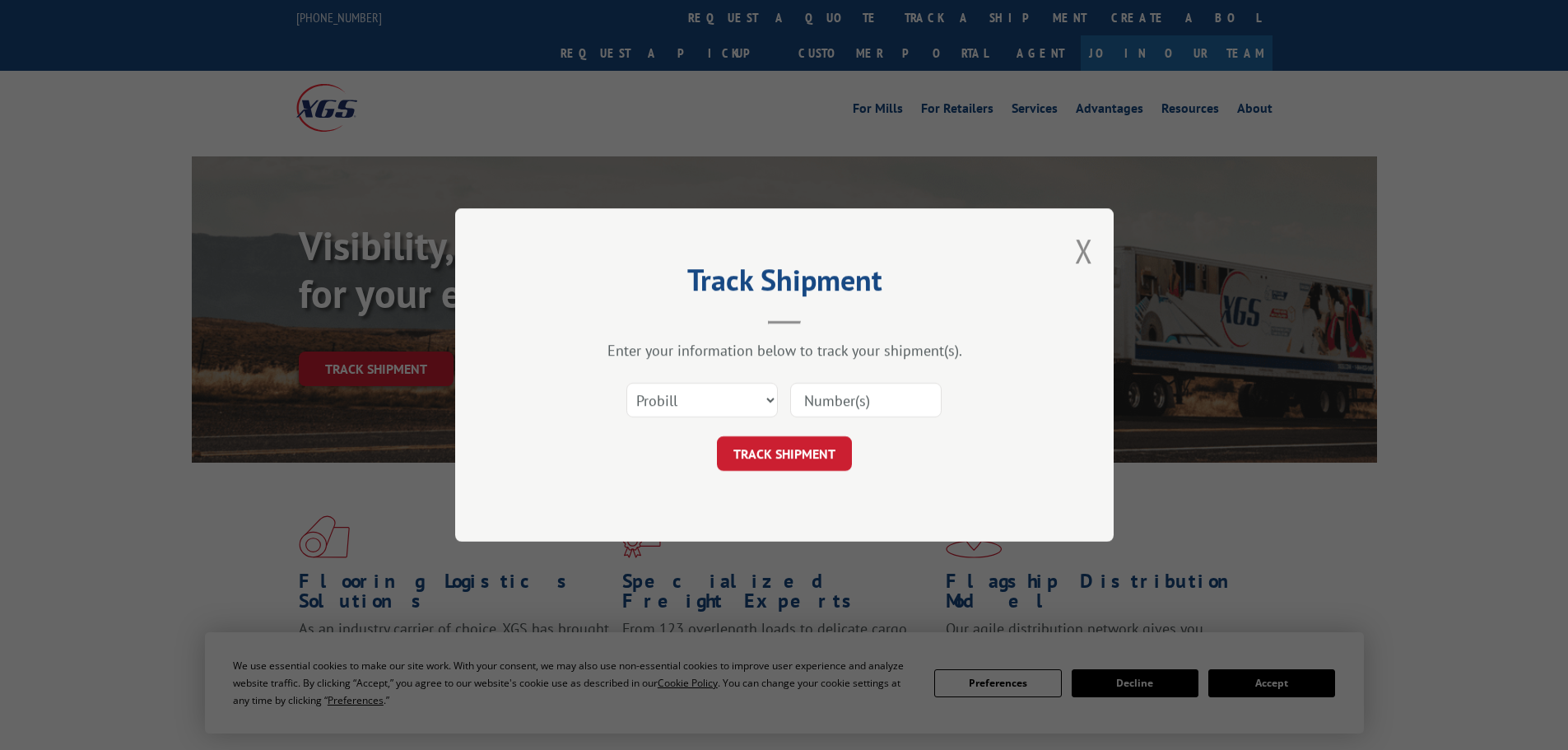
click at [835, 399] on input at bounding box center [866, 401] width 151 height 35
paste input "15340367"
type input "15340367"
click at [810, 462] on button "TRACK SHIPMENT" at bounding box center [784, 453] width 135 height 35
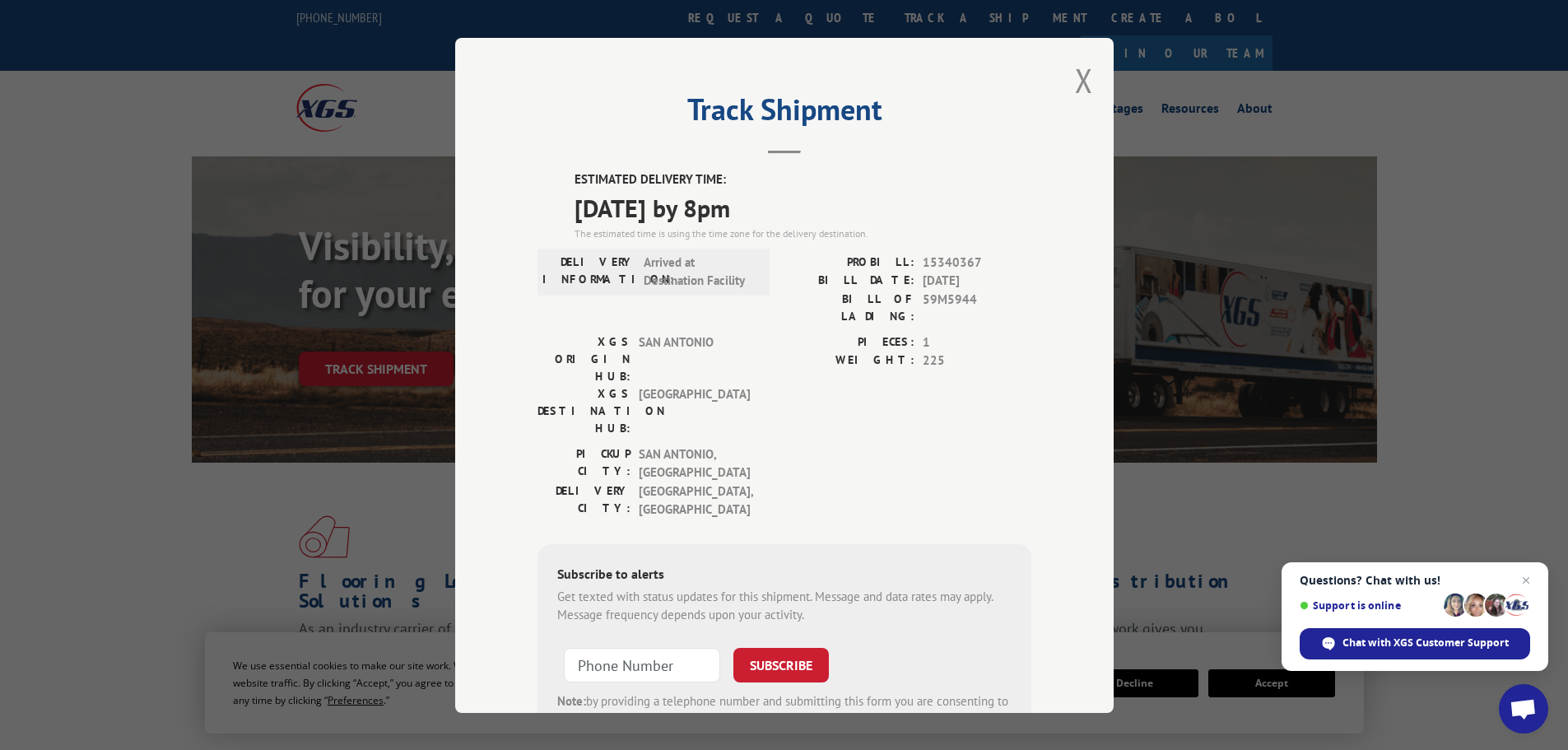
drag, startPoint x: 1078, startPoint y: 74, endPoint x: 1076, endPoint y: 89, distance: 15.1
click at [1078, 75] on button "Close modal" at bounding box center [1085, 80] width 18 height 44
